Goal: Task Accomplishment & Management: Manage account settings

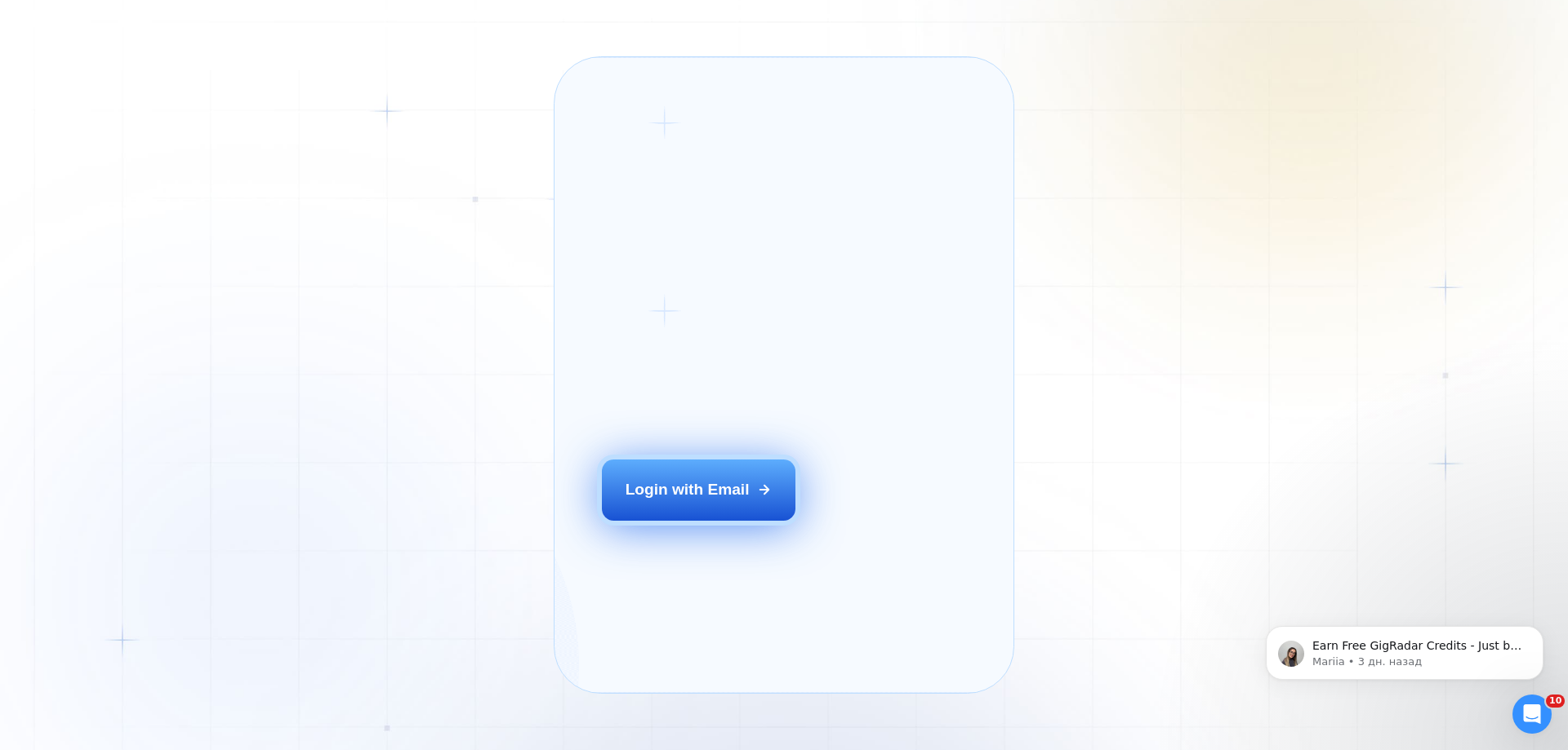
click at [651, 510] on button "Login with Email" at bounding box center [700, 490] width 195 height 60
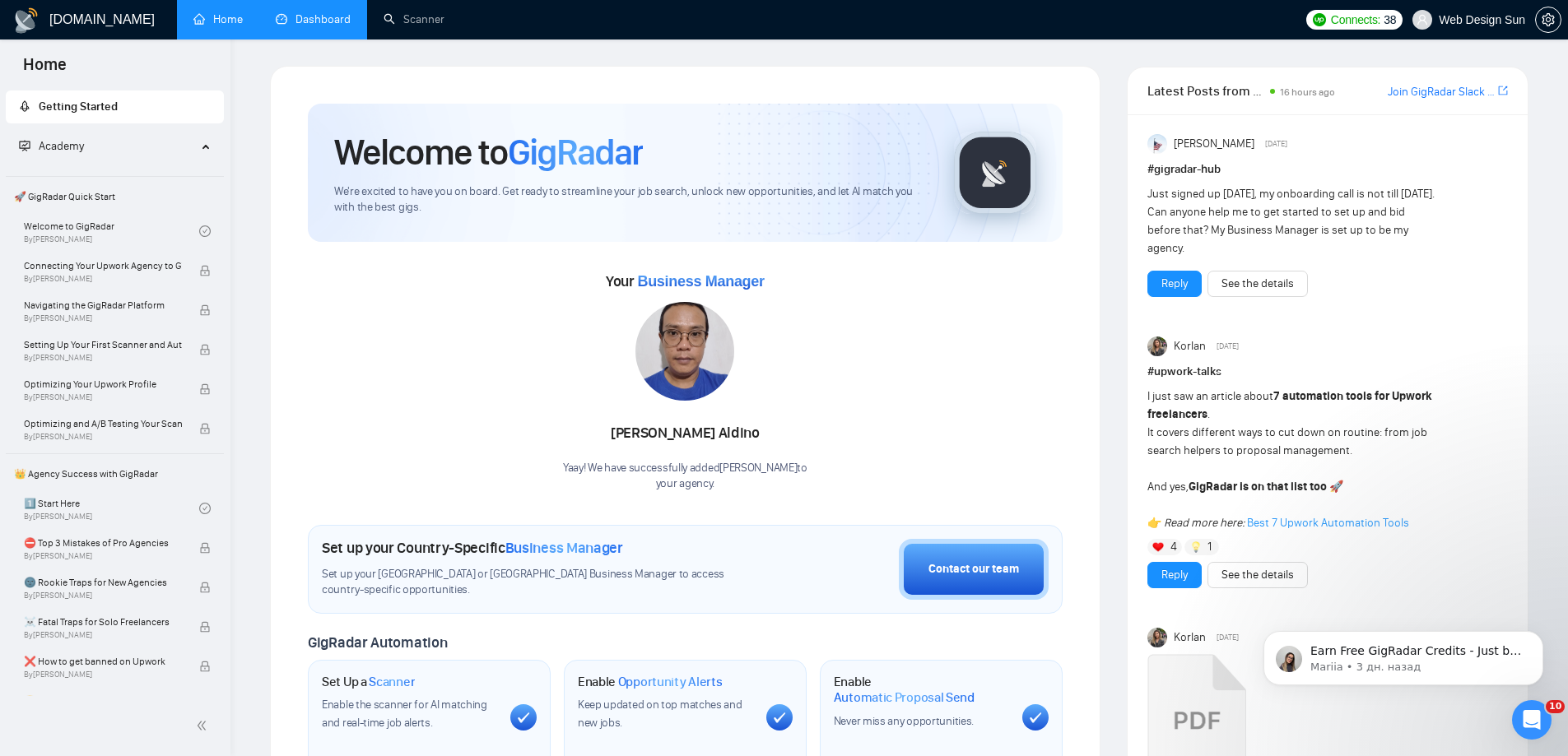
click at [339, 26] on link "Dashboard" at bounding box center [314, 19] width 75 height 14
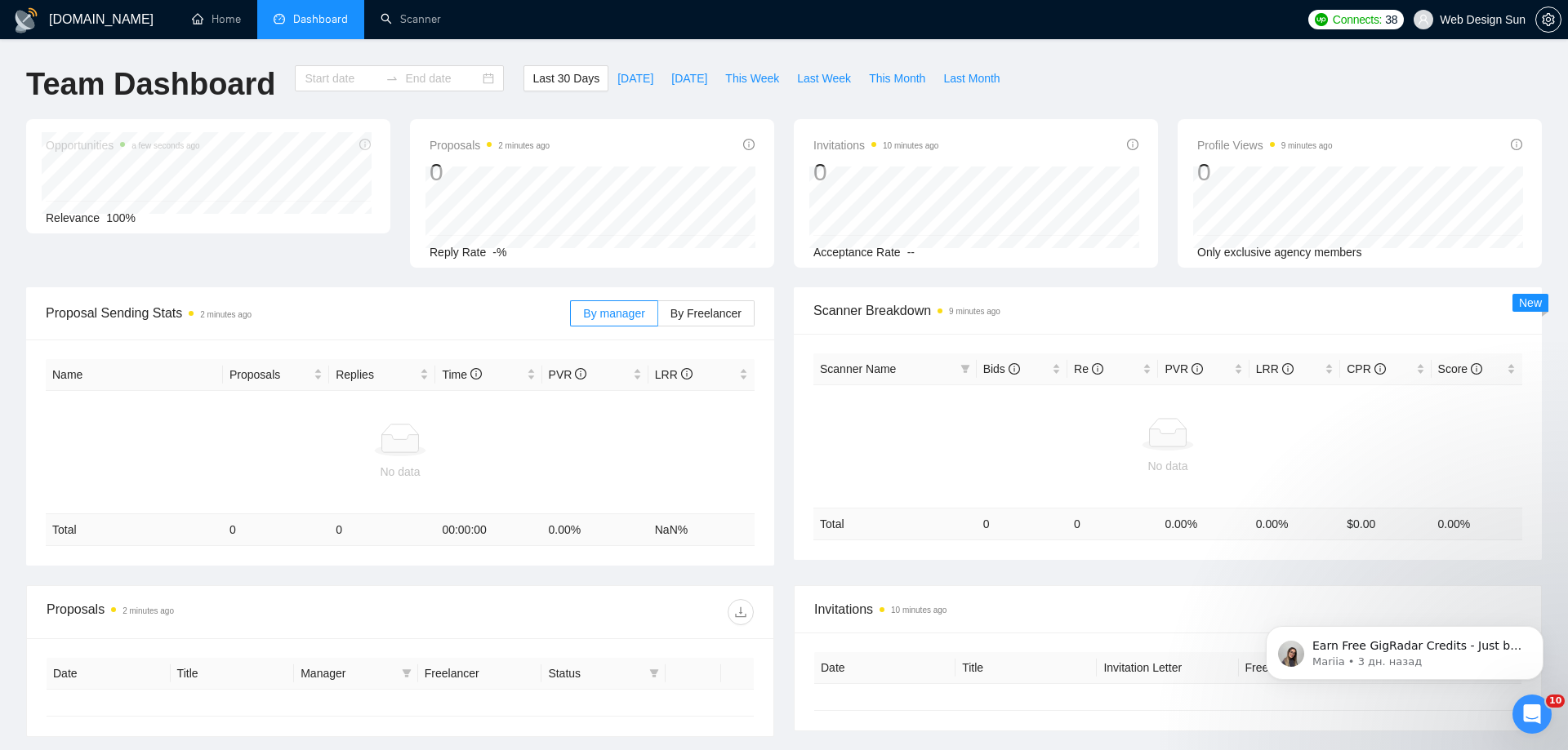
type input "[DATE]"
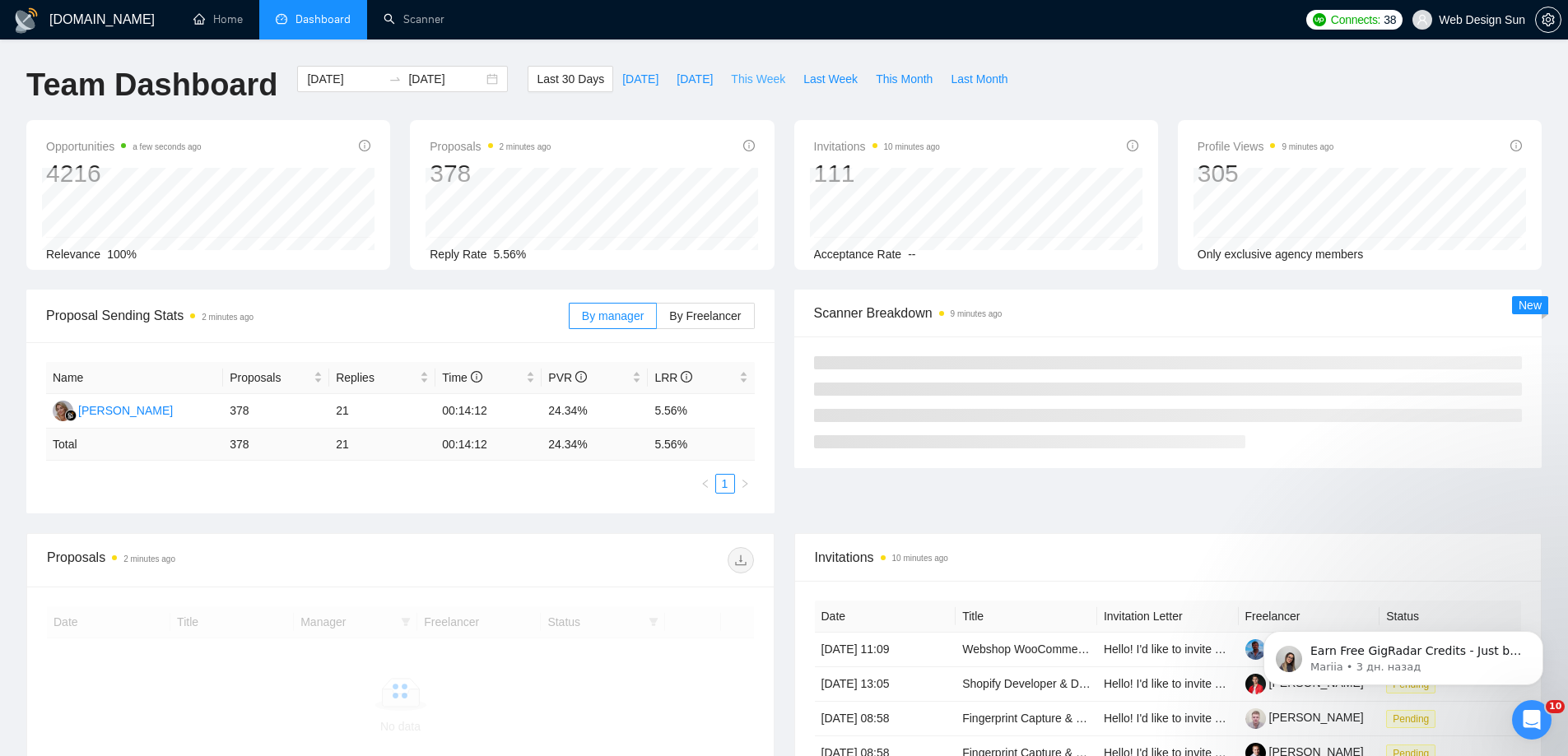
click at [747, 84] on span "This Week" at bounding box center [758, 79] width 54 height 18
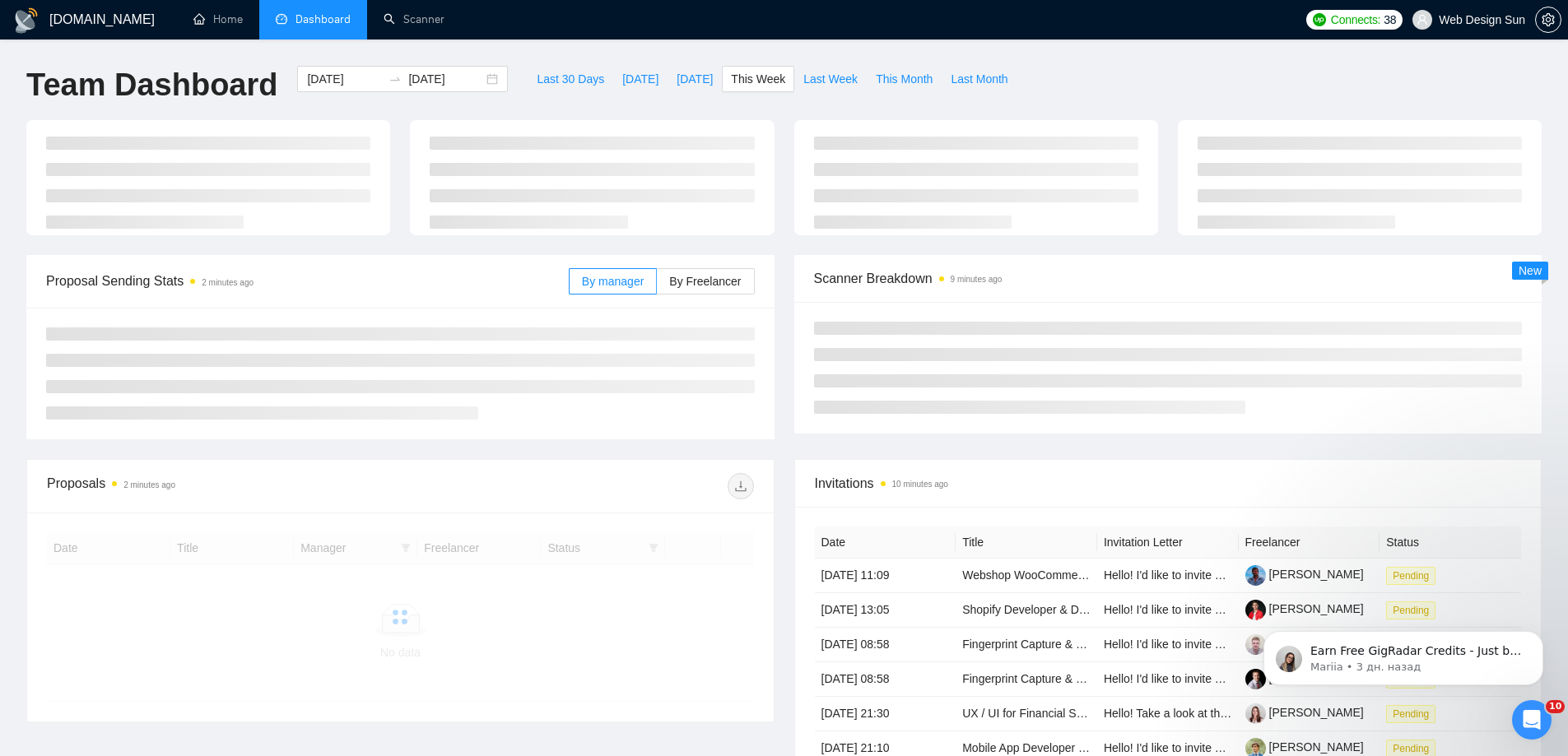
type input "[DATE]"
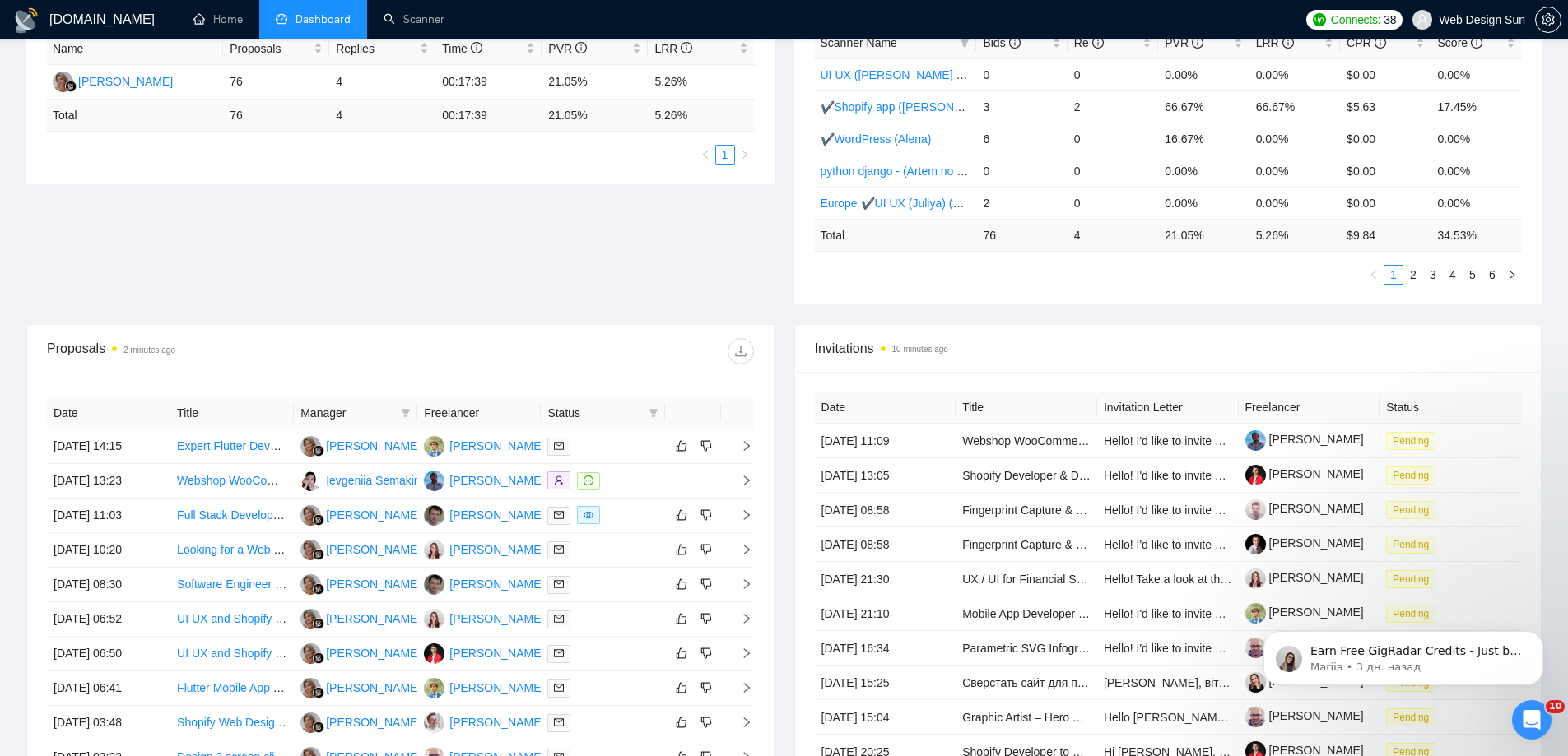
scroll to position [548, 0]
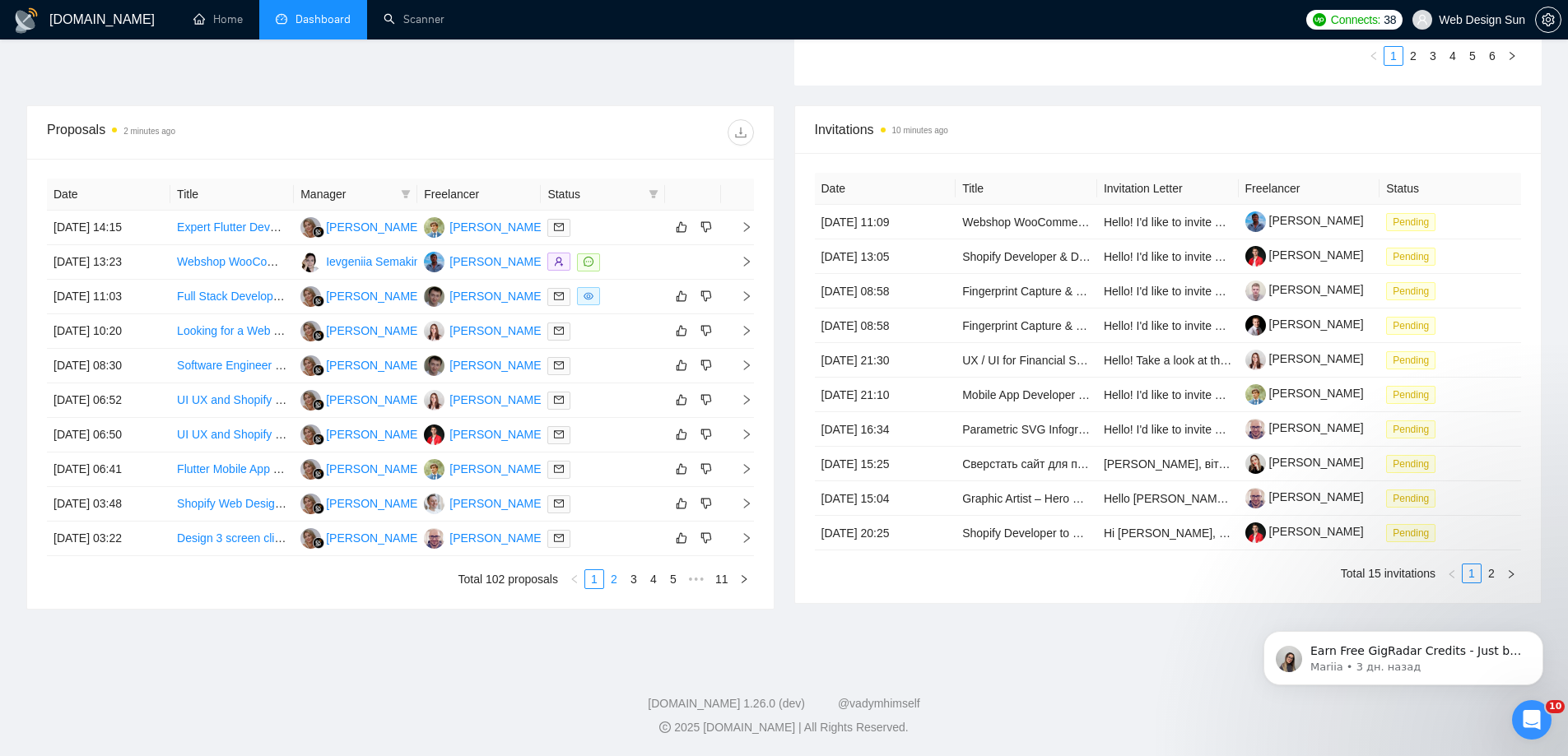
click at [619, 583] on link "2" at bounding box center [614, 579] width 18 height 18
click at [598, 581] on link "1" at bounding box center [594, 579] width 18 height 18
click at [642, 577] on link "3" at bounding box center [633, 579] width 18 height 18
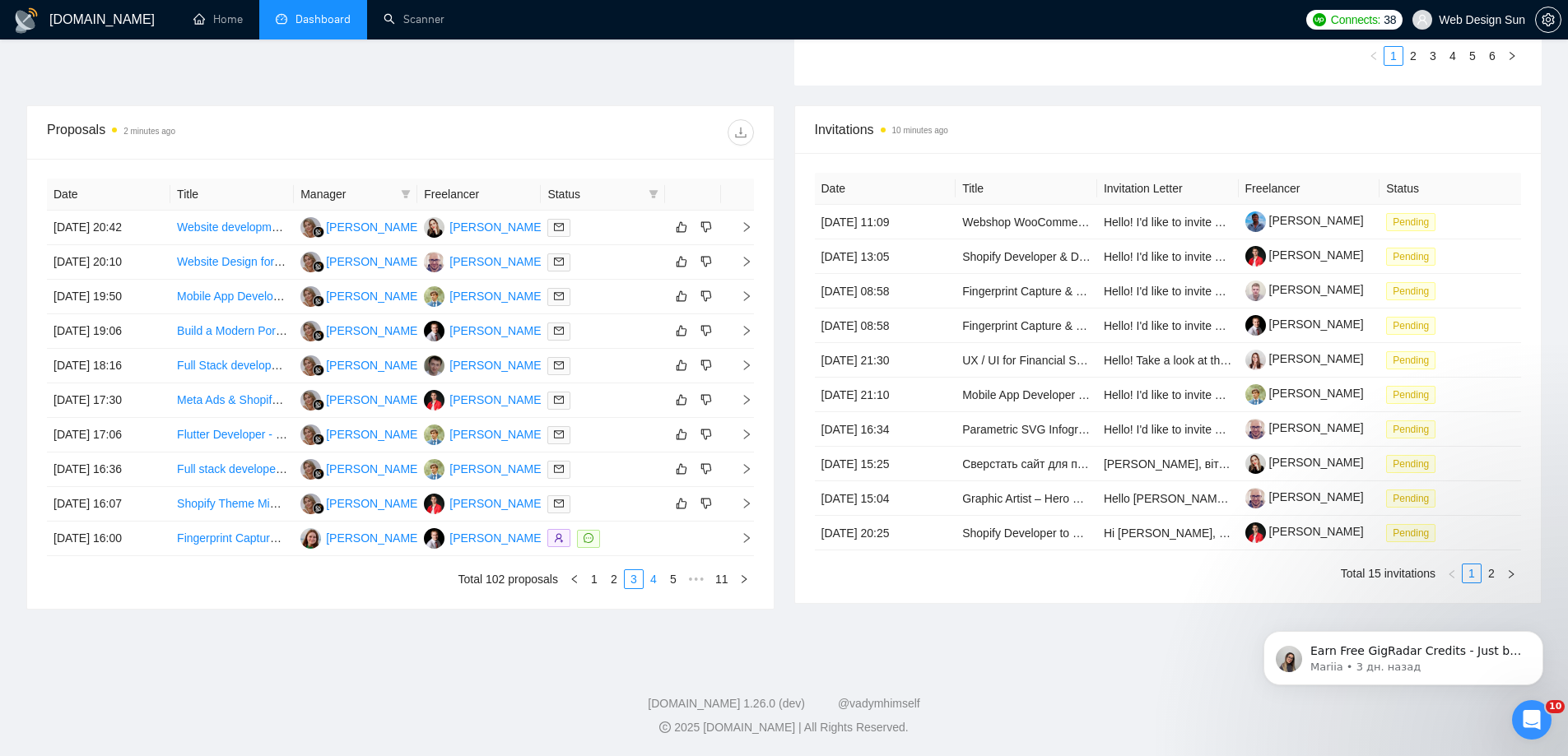
click at [655, 583] on link "4" at bounding box center [653, 579] width 18 height 18
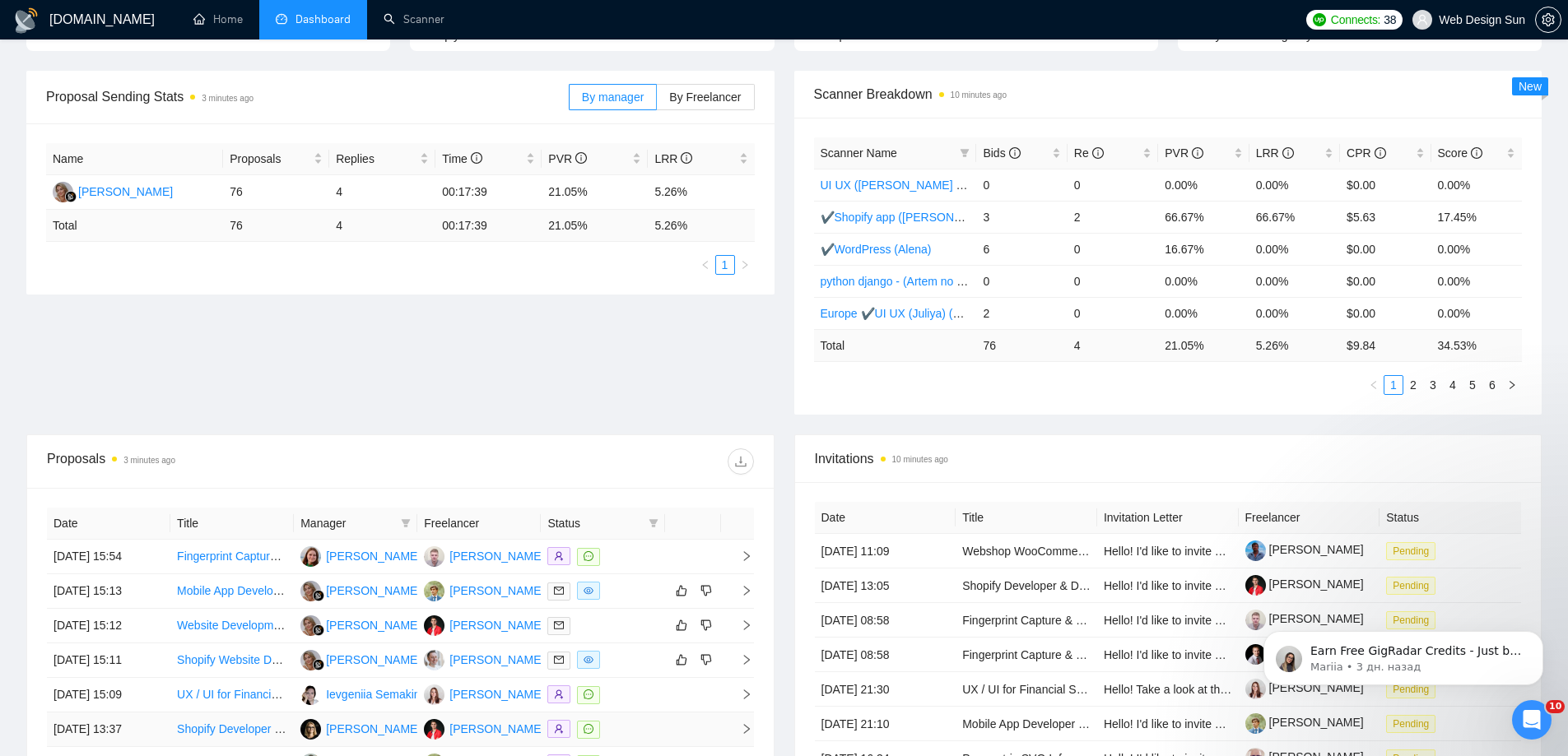
scroll to position [466, 0]
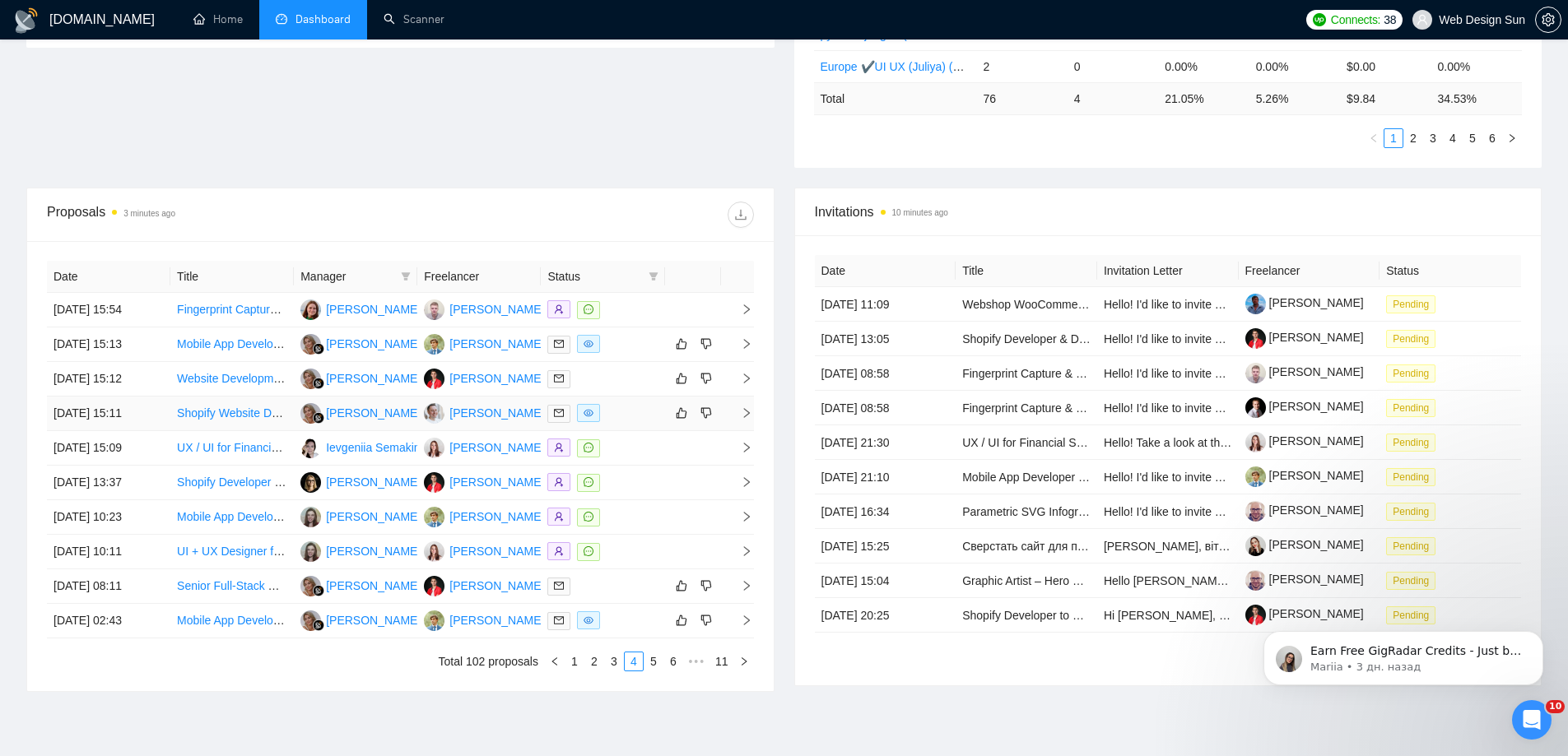
click at [632, 416] on div at bounding box center [602, 414] width 111 height 19
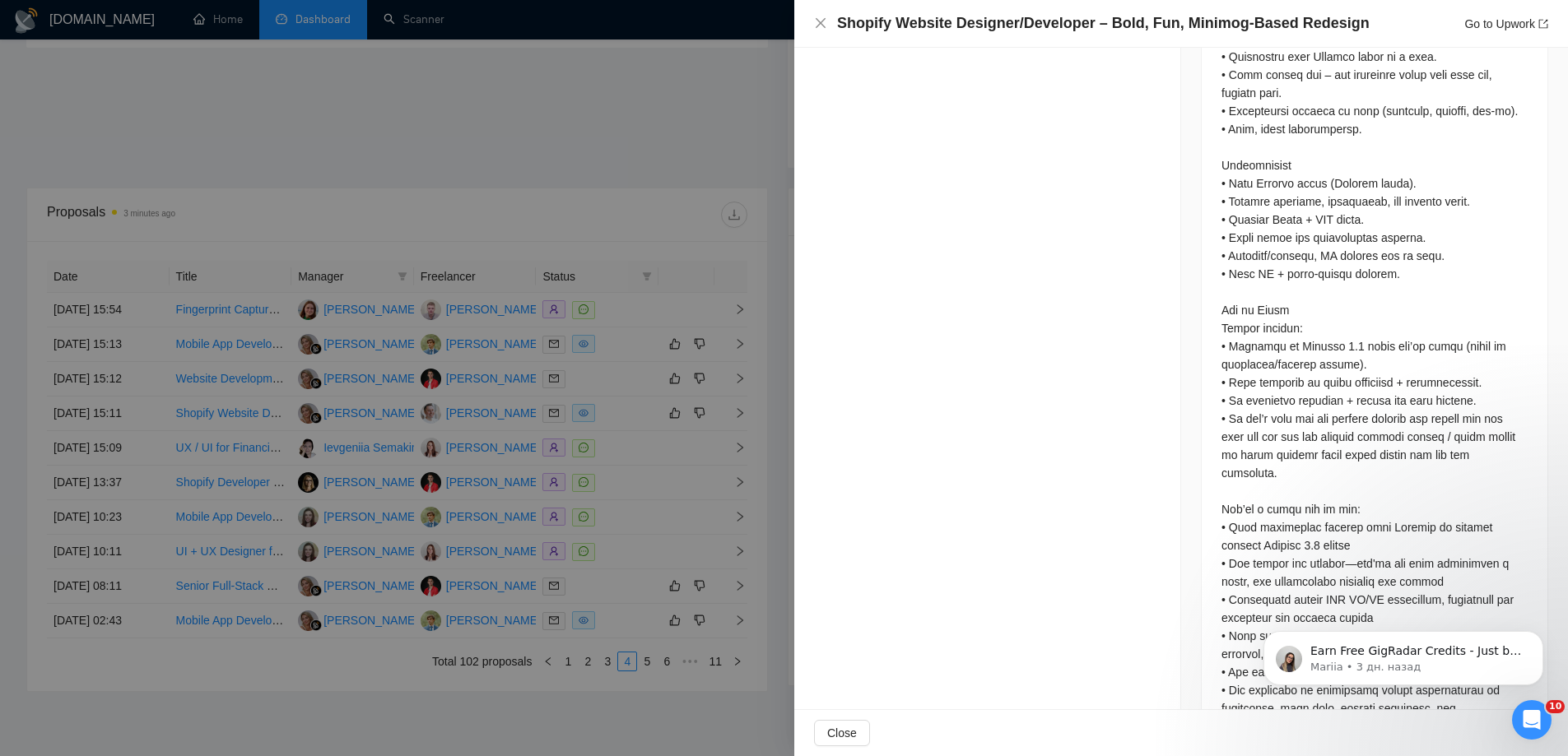
scroll to position [2673, 0]
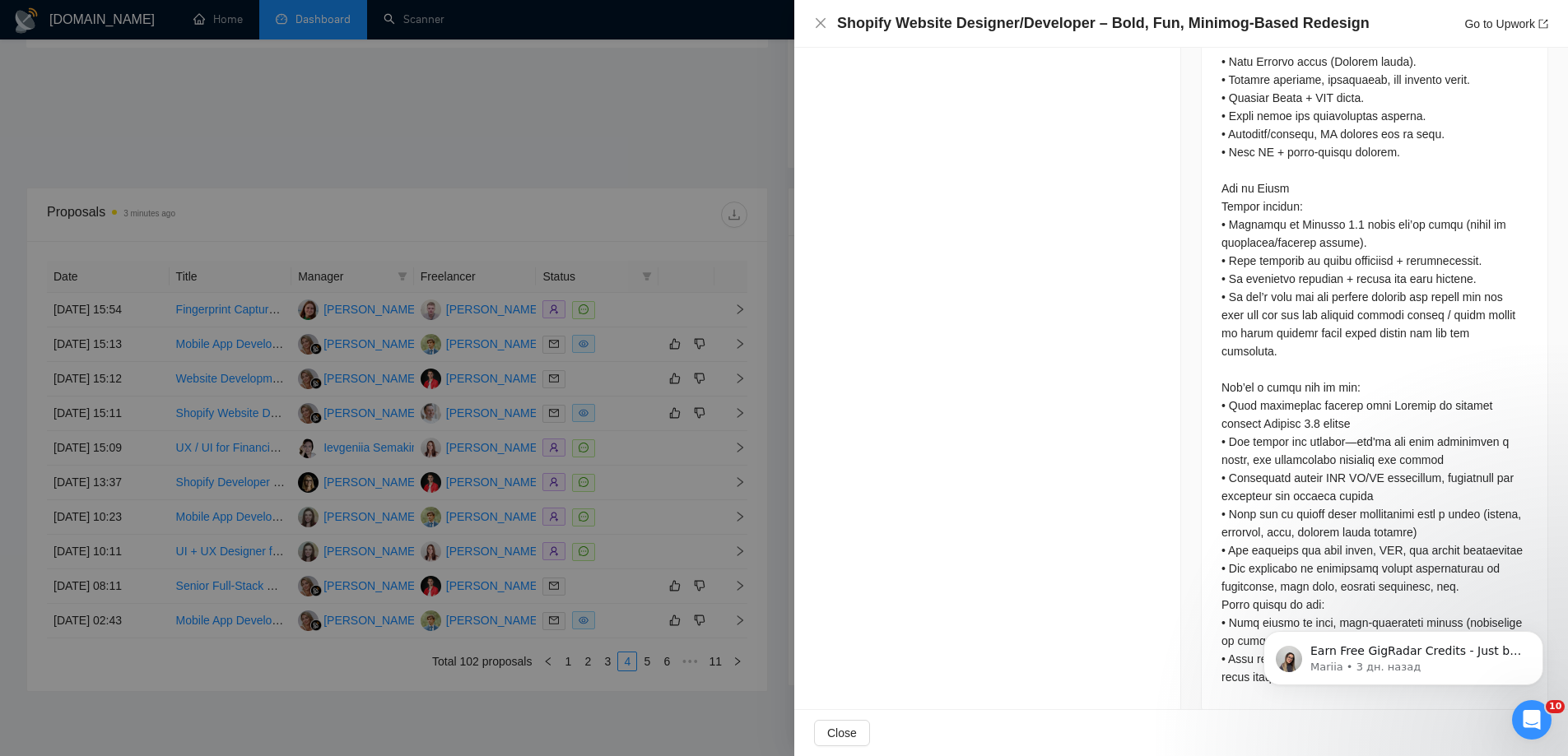
click at [701, 171] on div at bounding box center [784, 378] width 1568 height 756
